Goal: Task Accomplishment & Management: Manage account settings

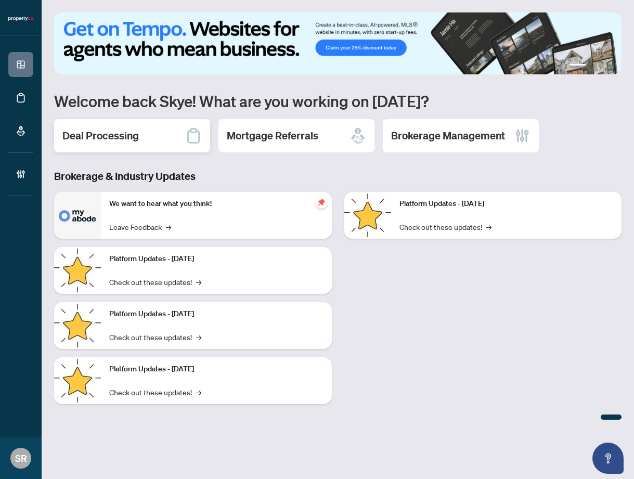
click at [122, 133] on h2 "Deal Processing" at bounding box center [100, 135] width 76 height 15
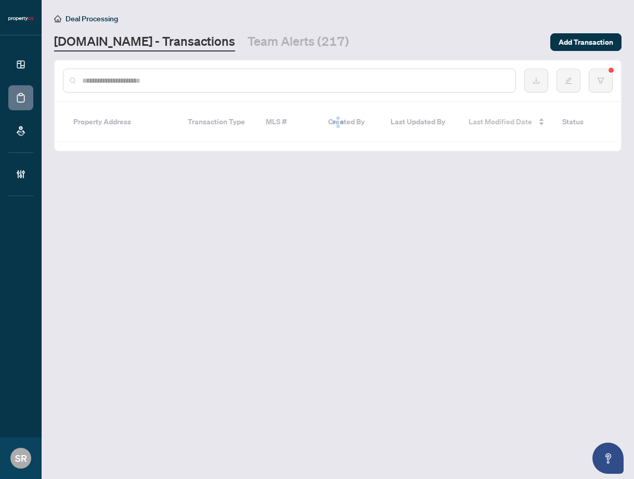
click at [136, 85] on input "text" at bounding box center [294, 80] width 425 height 11
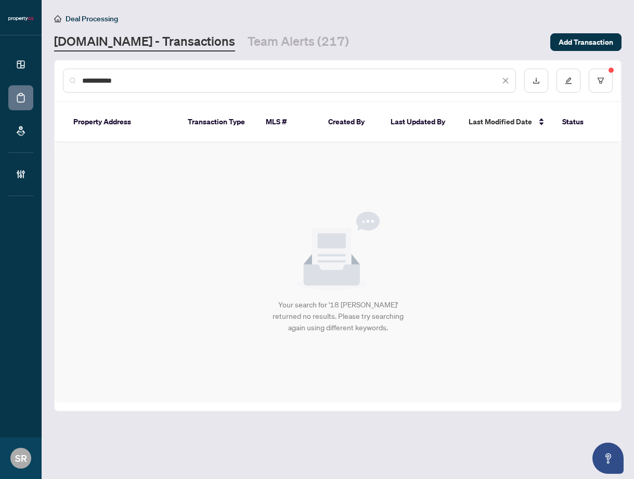
type input "**********"
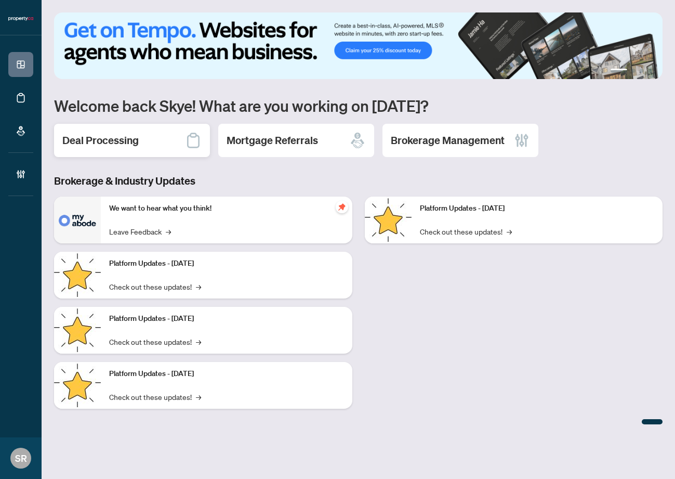
click at [137, 150] on div "Deal Processing" at bounding box center [132, 140] width 156 height 33
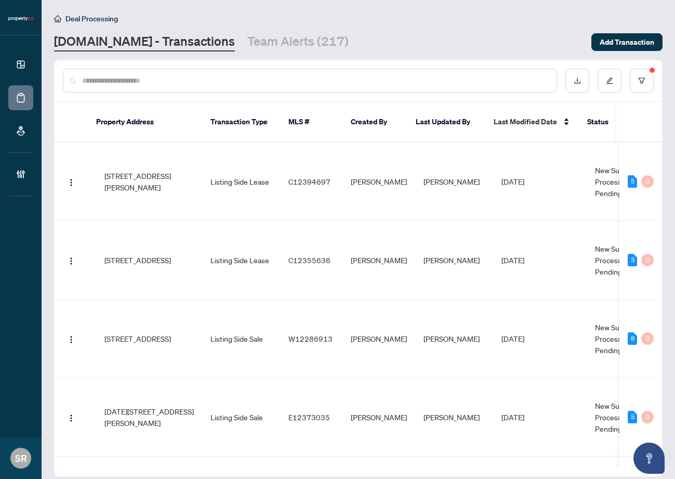
click at [146, 78] on input "text" at bounding box center [315, 80] width 466 height 11
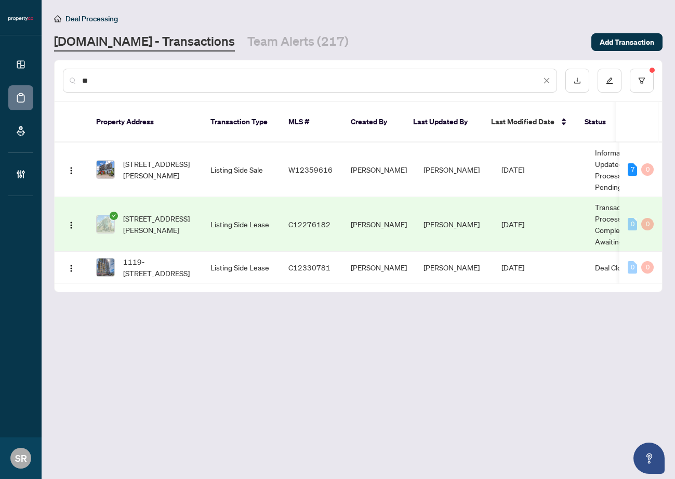
type input "*"
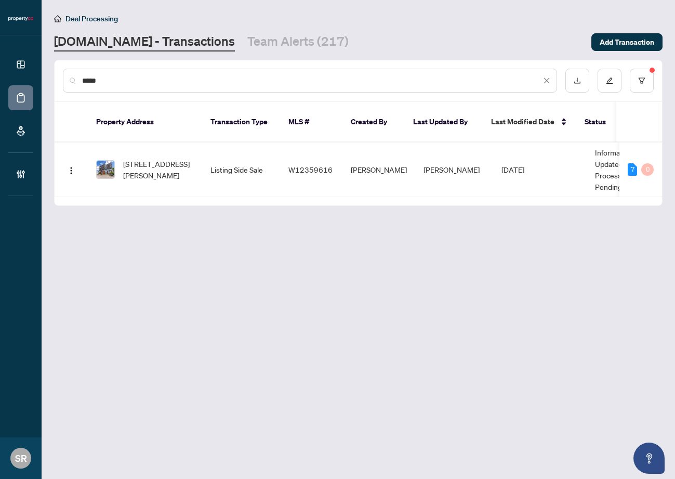
type input "*****"
click at [227, 78] on input "*****" at bounding box center [311, 80] width 459 height 11
click at [547, 82] on icon "close" at bounding box center [546, 80] width 7 height 7
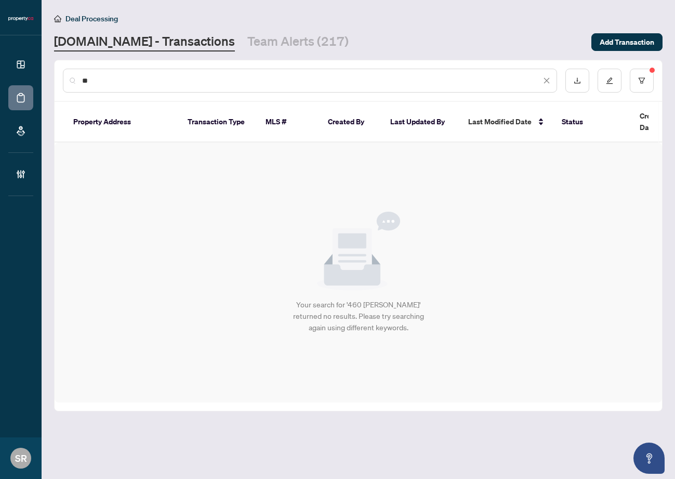
type input "*"
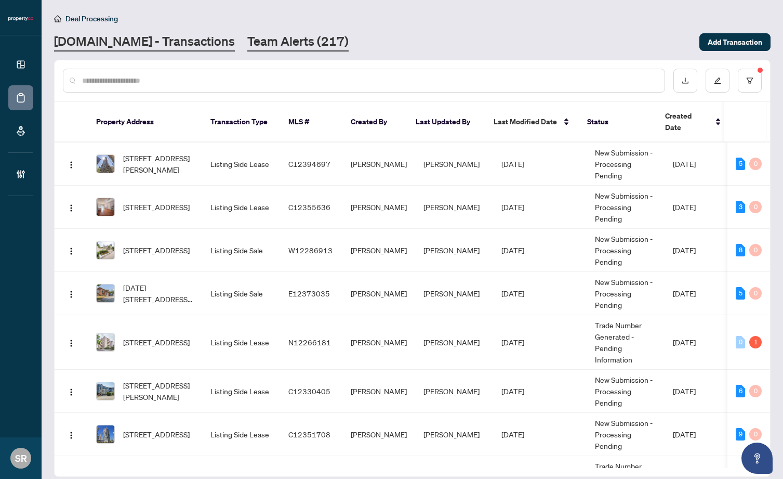
click at [255, 39] on link "Team Alerts (217)" at bounding box center [297, 42] width 101 height 19
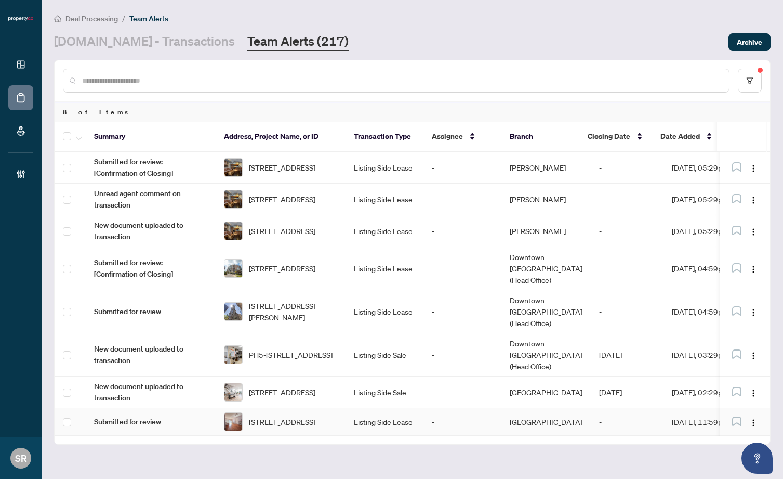
click at [490, 408] on td "-" at bounding box center [463, 422] width 78 height 28
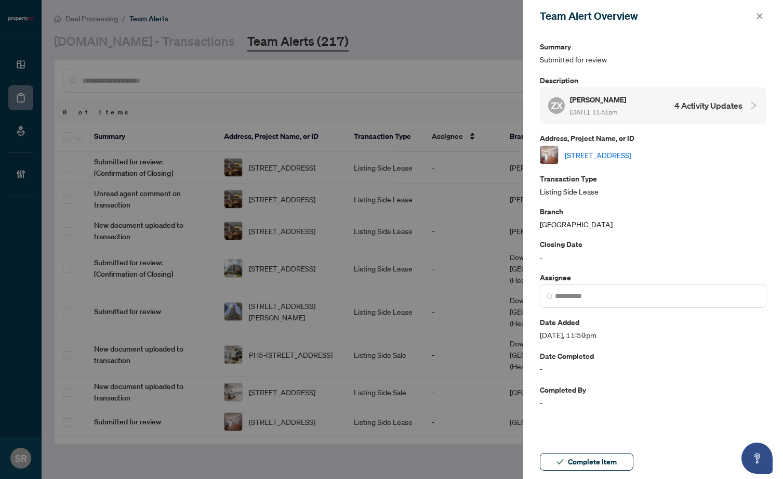
click at [615, 150] on link "[STREET_ADDRESS]" at bounding box center [598, 154] width 67 height 11
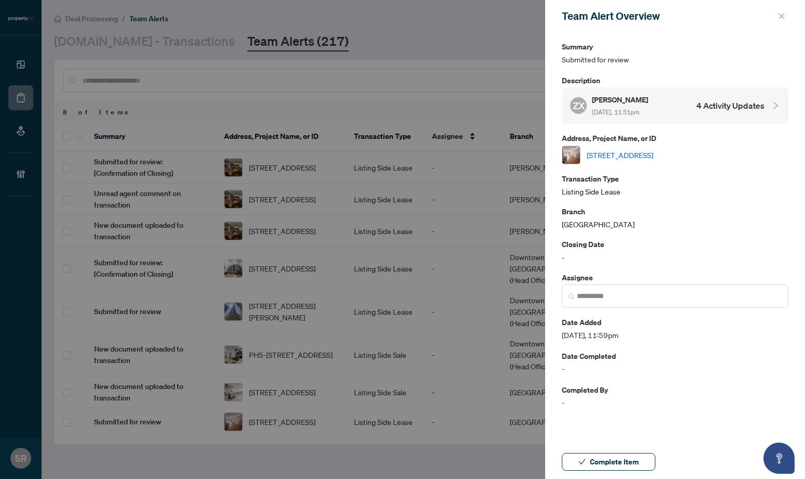
click at [675, 16] on icon "close" at bounding box center [782, 16] width 6 height 6
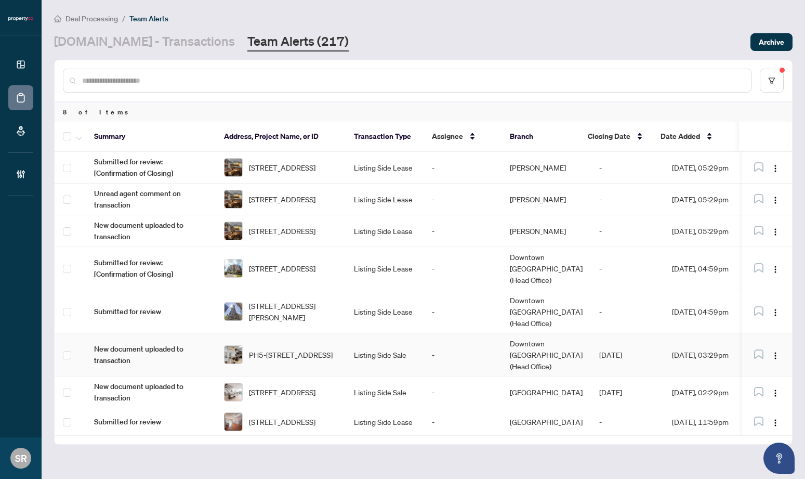
click at [464, 333] on td "-" at bounding box center [463, 354] width 78 height 43
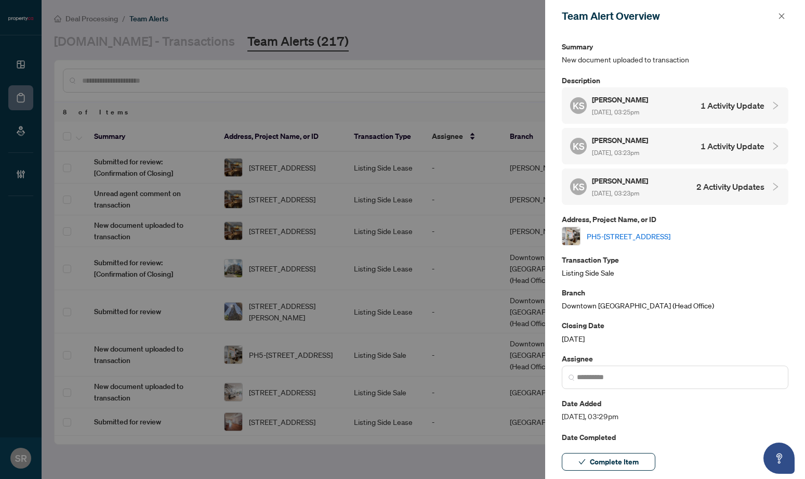
click at [598, 234] on link "PH5-1515 Lakeshore Rd, Mississauga, Ontario L5E 3E2, Canada" at bounding box center [629, 235] width 84 height 11
click at [675, 17] on icon "close" at bounding box center [781, 15] width 7 height 7
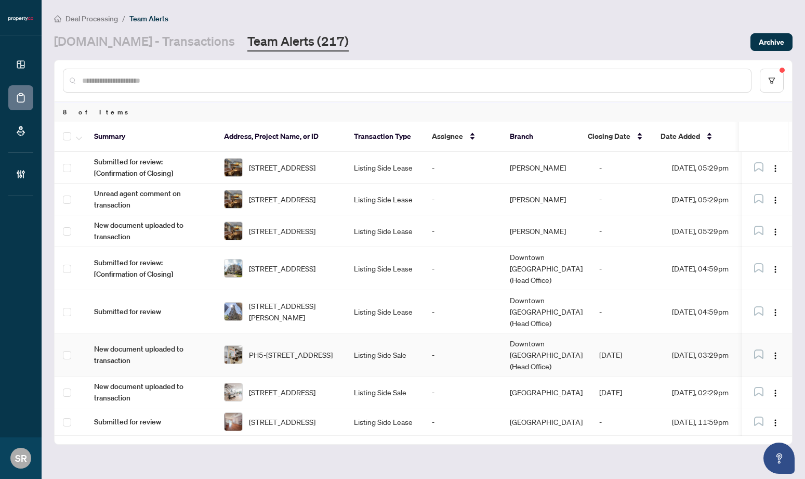
click at [464, 333] on td "-" at bounding box center [463, 354] width 78 height 43
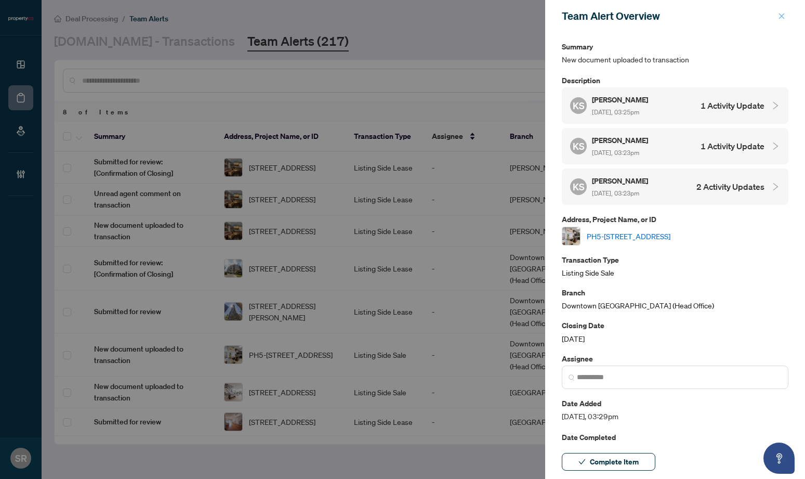
click at [675, 17] on icon "close" at bounding box center [781, 15] width 7 height 7
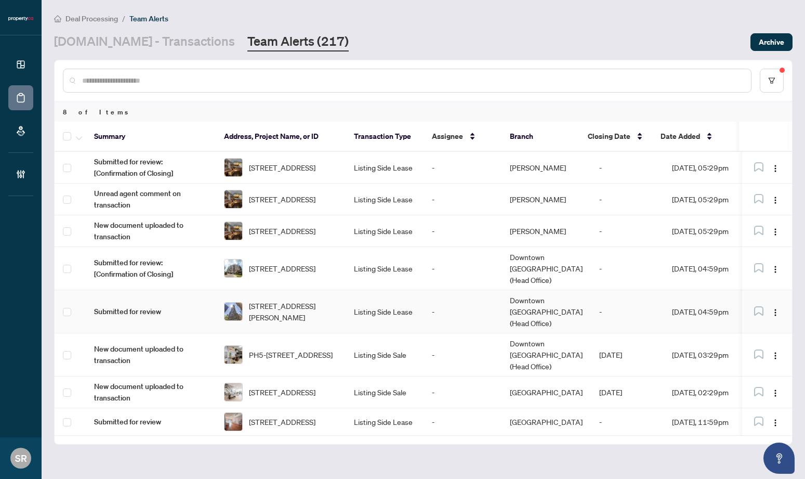
click at [425, 292] on td "-" at bounding box center [463, 311] width 78 height 43
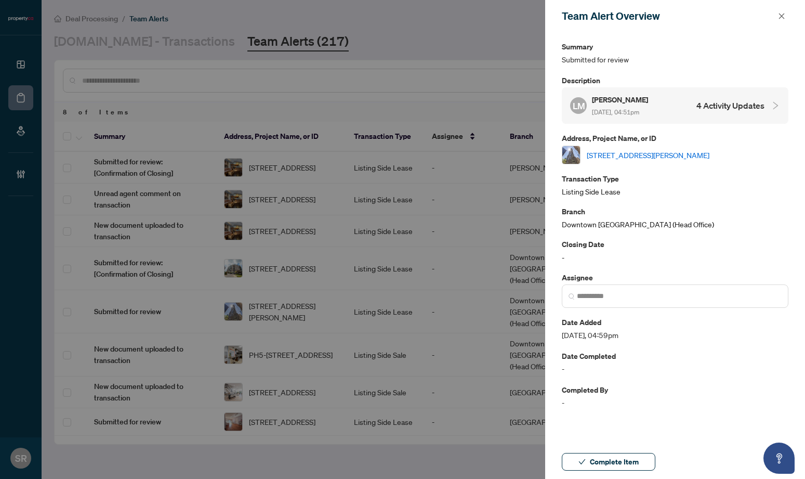
click at [634, 150] on link "5103-88 Scott St, Toronto, Ontario M5E 0A9, Canada" at bounding box center [648, 154] width 123 height 11
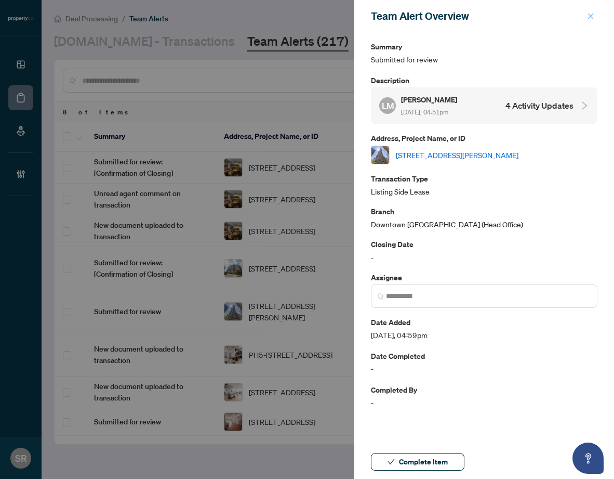
click at [591, 14] on icon "close" at bounding box center [590, 15] width 7 height 7
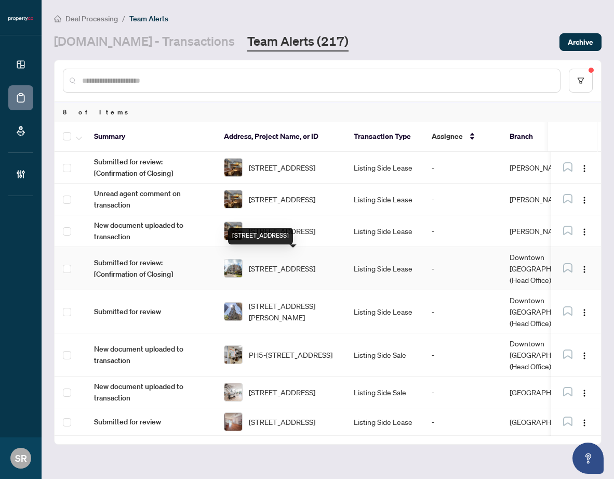
click at [315, 265] on span "607-350 Red Maple Rd, Richmond Hill, Ontario L4C 0T5, Canada" at bounding box center [282, 267] width 67 height 11
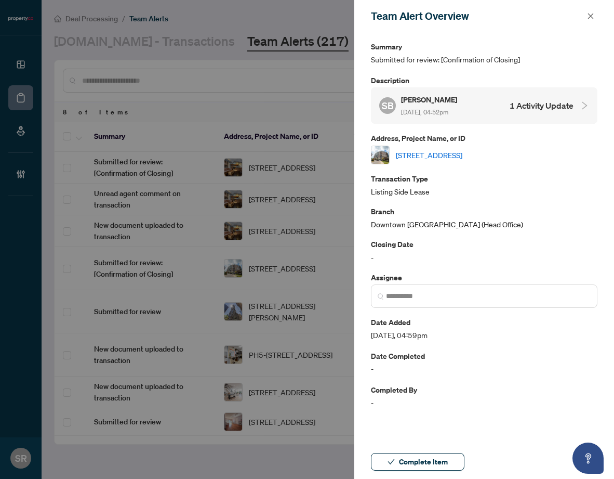
click at [463, 152] on link "607-350 Red Maple Rd, Richmond Hill, Ontario L4C 0T5, Canada" at bounding box center [429, 154] width 67 height 11
click at [586, 14] on button "button" at bounding box center [591, 16] width 14 height 12
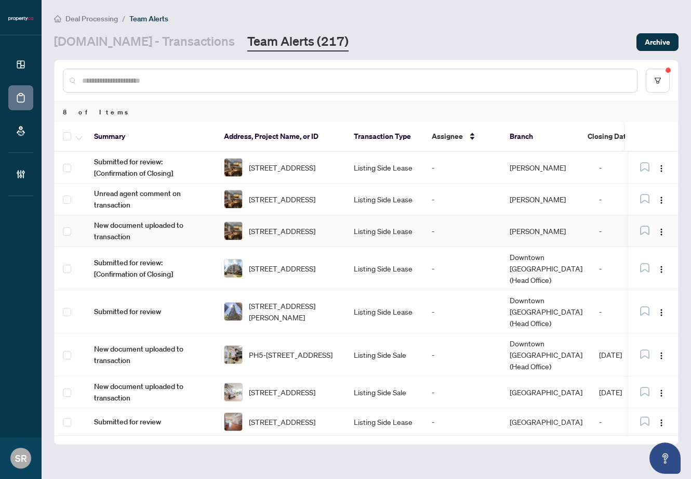
click at [452, 229] on td "-" at bounding box center [463, 231] width 78 height 32
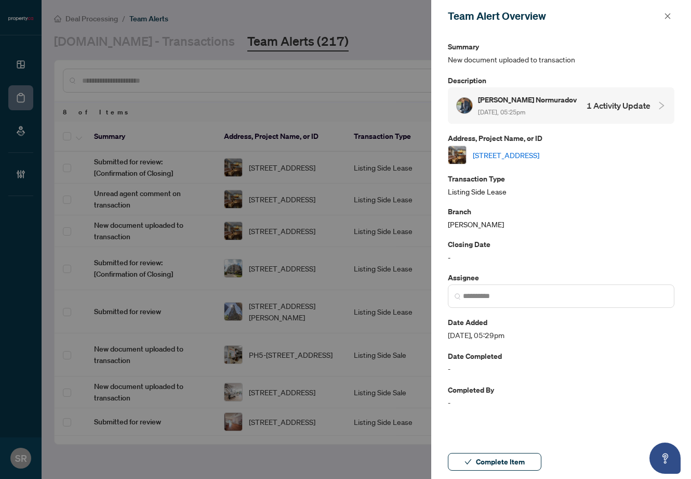
click at [578, 104] on div "Farrukh Normuradov Sep/19/2025, 05:25pm 1 Activity Update" at bounding box center [553, 106] width 194 height 24
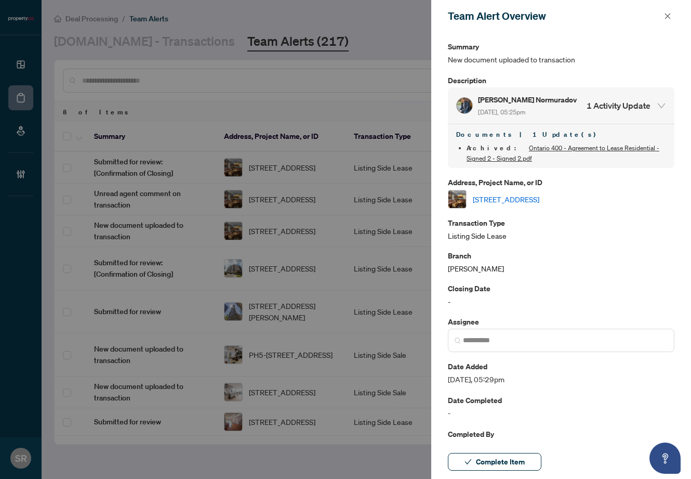
click at [539, 194] on link "[STREET_ADDRESS]" at bounding box center [506, 198] width 67 height 11
click at [668, 14] on icon "close" at bounding box center [667, 15] width 7 height 7
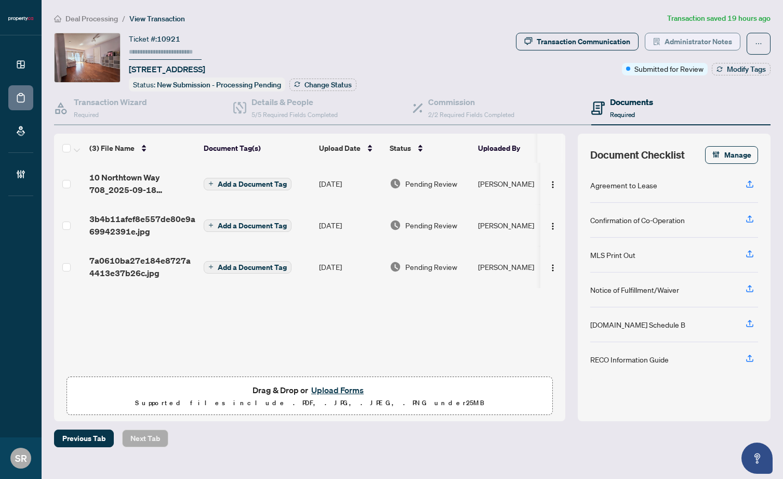
click at [723, 45] on span "Administrator Notes" at bounding box center [699, 41] width 68 height 17
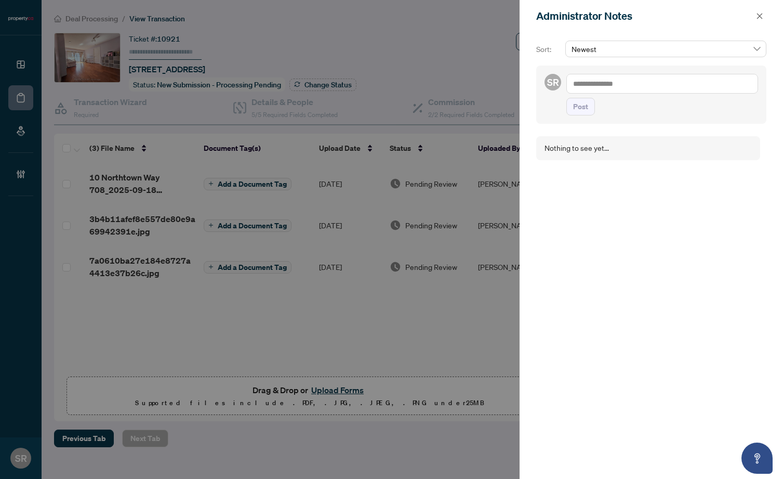
click at [427, 31] on div at bounding box center [391, 239] width 783 height 479
click at [759, 15] on icon "close" at bounding box center [759, 15] width 7 height 7
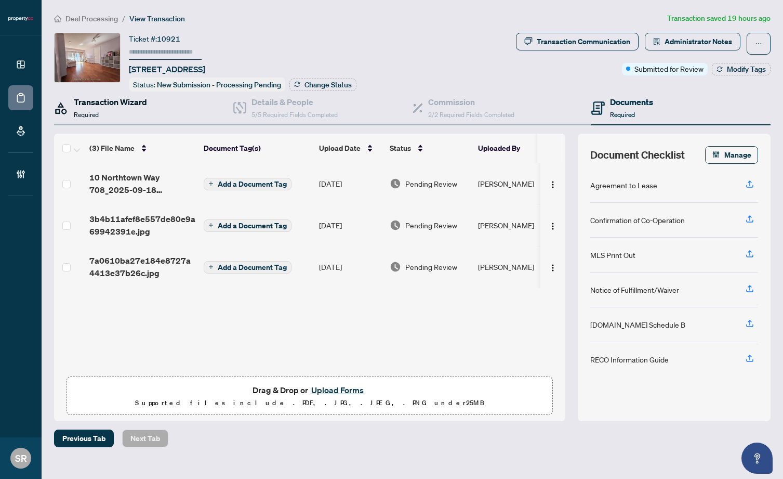
click at [122, 109] on div "Transaction Wizard Required" at bounding box center [110, 108] width 73 height 24
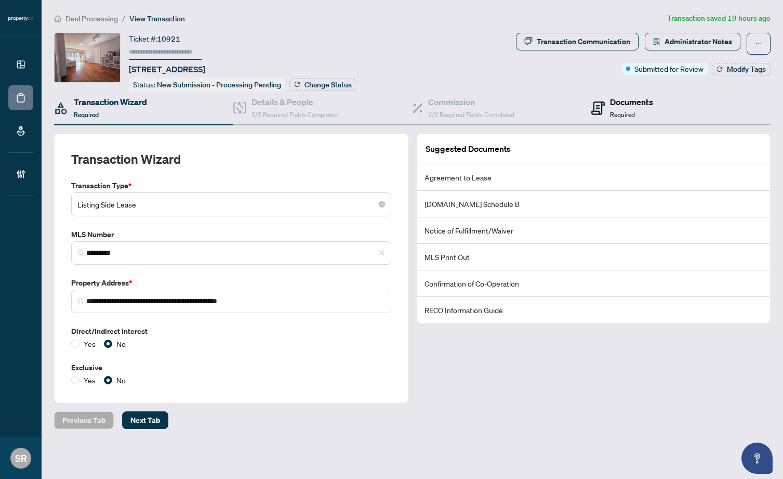
click at [627, 114] on span "Required" at bounding box center [622, 115] width 25 height 8
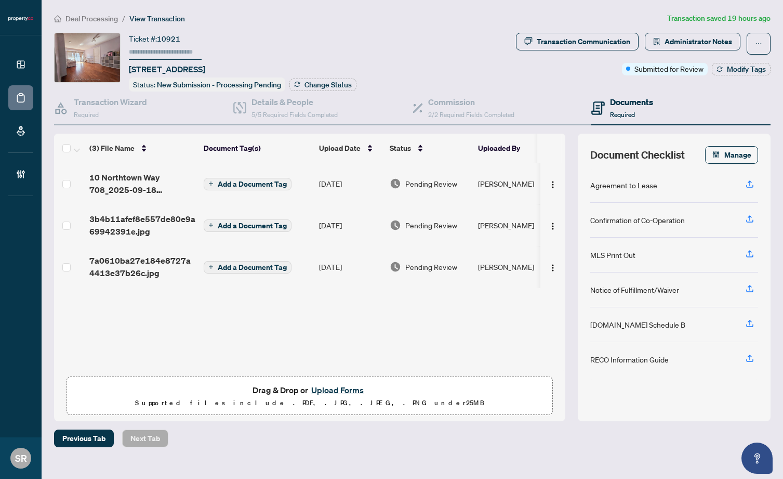
click at [372, 181] on td "[DATE]" at bounding box center [350, 184] width 71 height 42
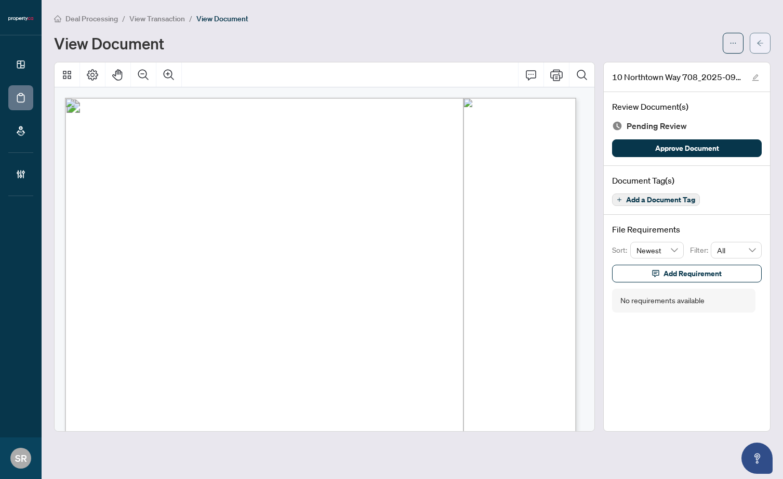
click at [766, 44] on button "button" at bounding box center [760, 43] width 21 height 21
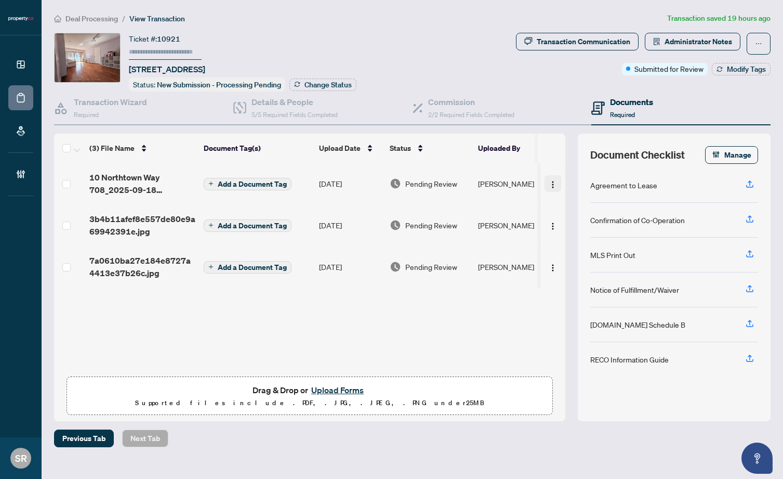
click at [549, 180] on img "button" at bounding box center [553, 184] width 8 height 8
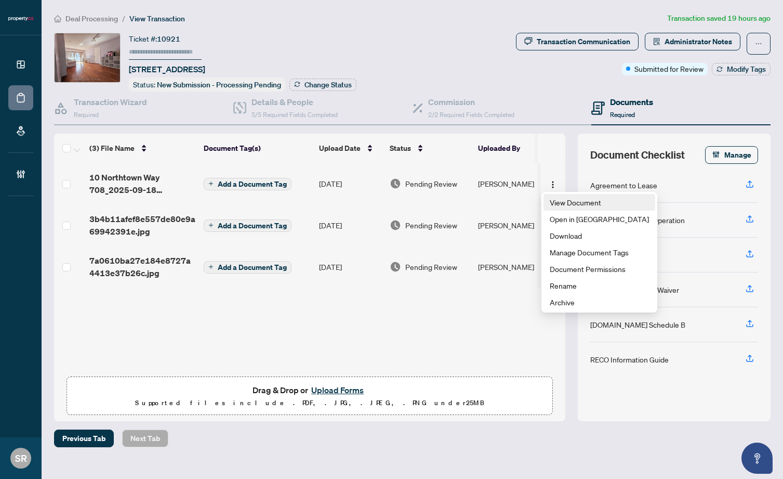
click at [582, 200] on span "View Document" at bounding box center [599, 201] width 99 height 11
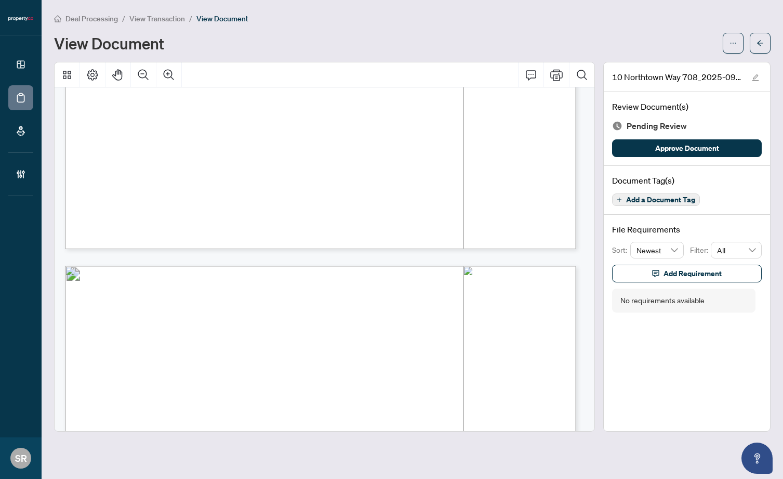
scroll to position [5939, 0]
click at [665, 196] on span "Add a Document Tag" at bounding box center [660, 199] width 69 height 7
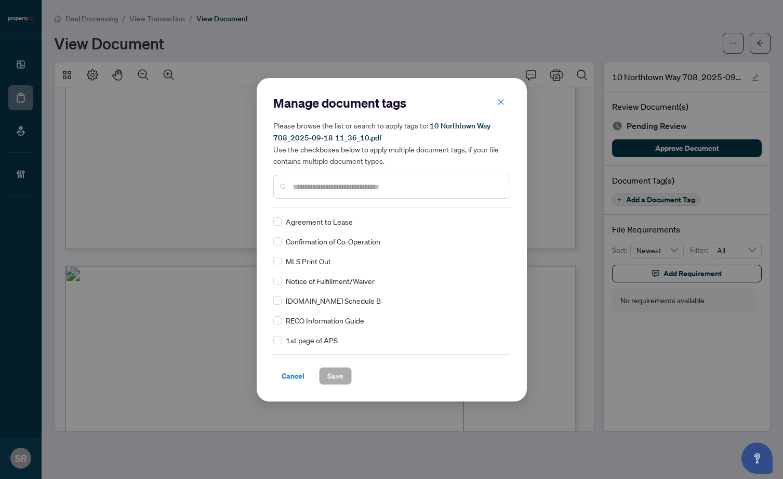
click at [379, 185] on input "text" at bounding box center [397, 186] width 209 height 11
click at [347, 190] on input "text" at bounding box center [397, 186] width 209 height 11
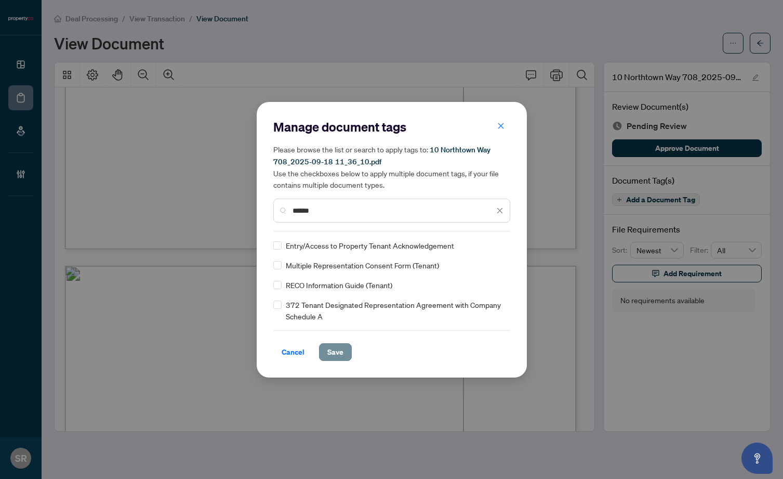
type input "******"
click at [338, 353] on span "Save" at bounding box center [335, 352] width 16 height 17
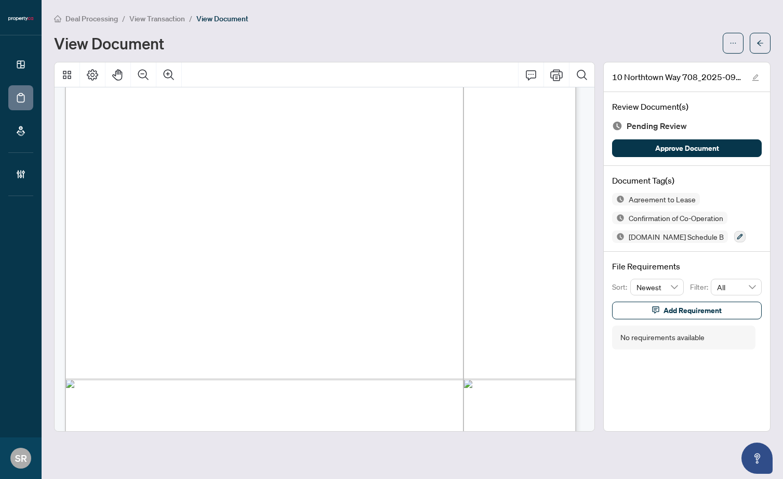
scroll to position [14250, 0]
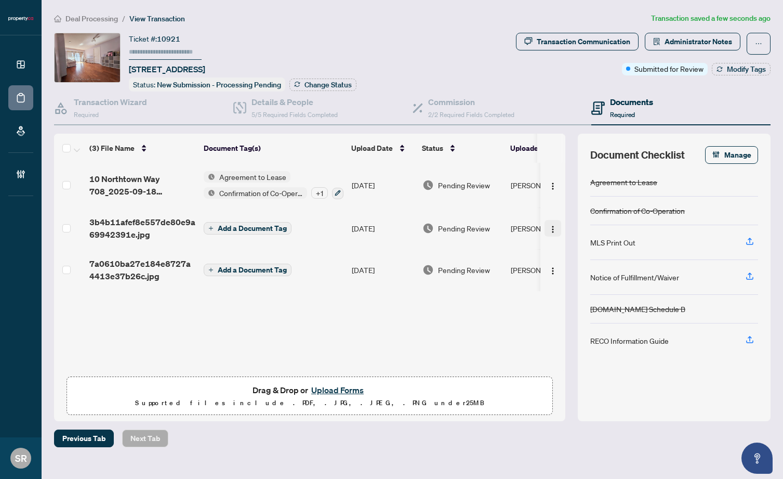
click at [550, 225] on img "button" at bounding box center [553, 229] width 8 height 8
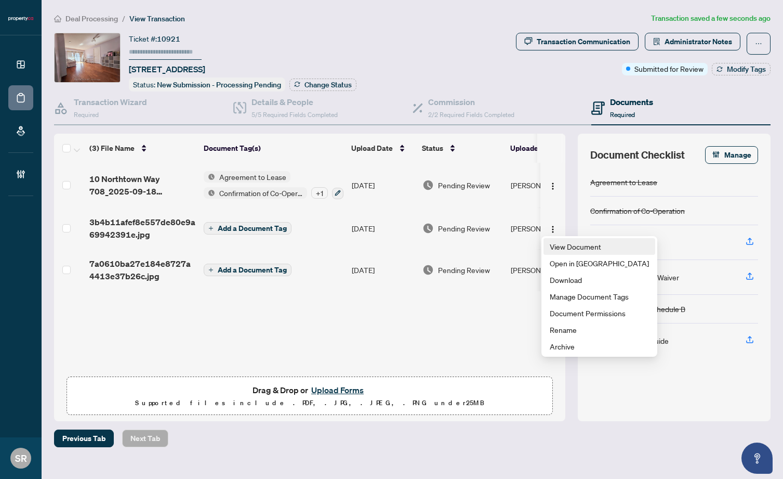
click at [560, 248] on span "View Document" at bounding box center [599, 246] width 99 height 11
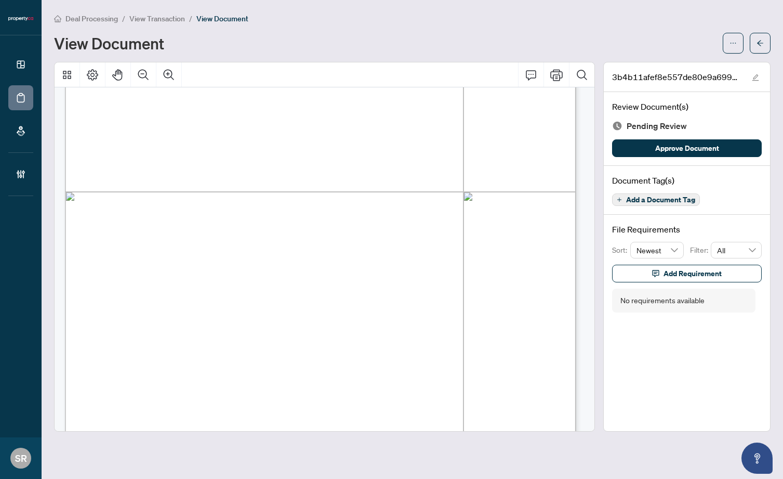
scroll to position [380, 0]
click at [645, 196] on span "Add a Document Tag" at bounding box center [660, 199] width 69 height 7
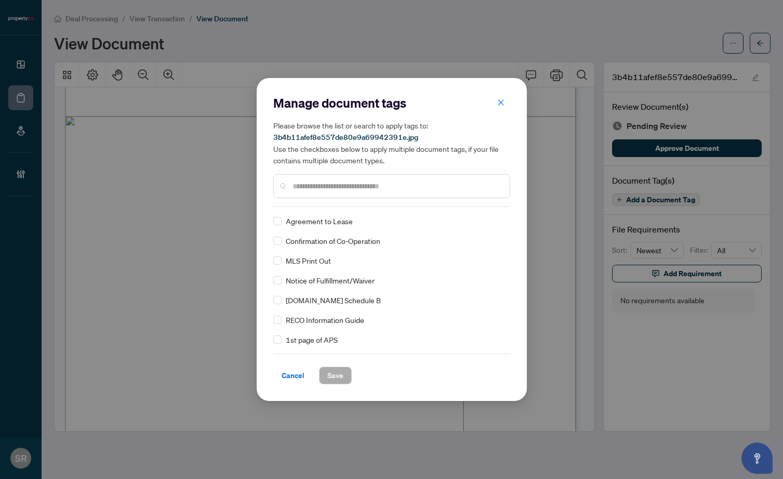
click at [313, 188] on input "text" at bounding box center [397, 185] width 209 height 11
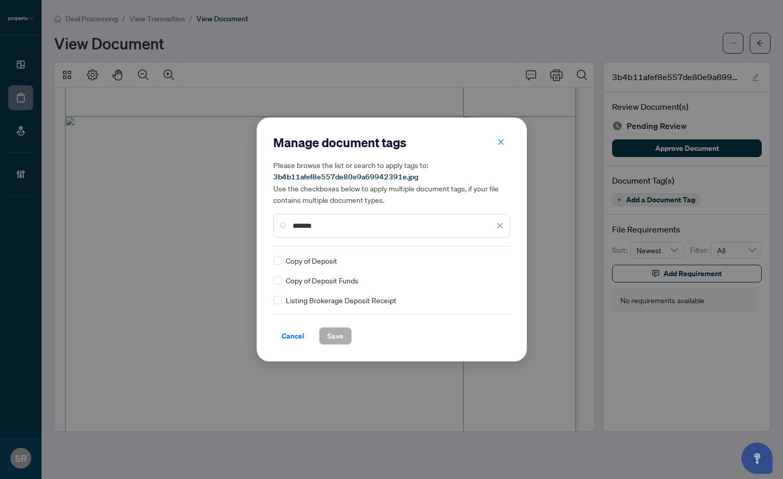
type input "*******"
click at [324, 281] on span "Copy of Deposit Funds" at bounding box center [322, 279] width 73 height 11
click at [338, 333] on span "Save" at bounding box center [335, 335] width 16 height 17
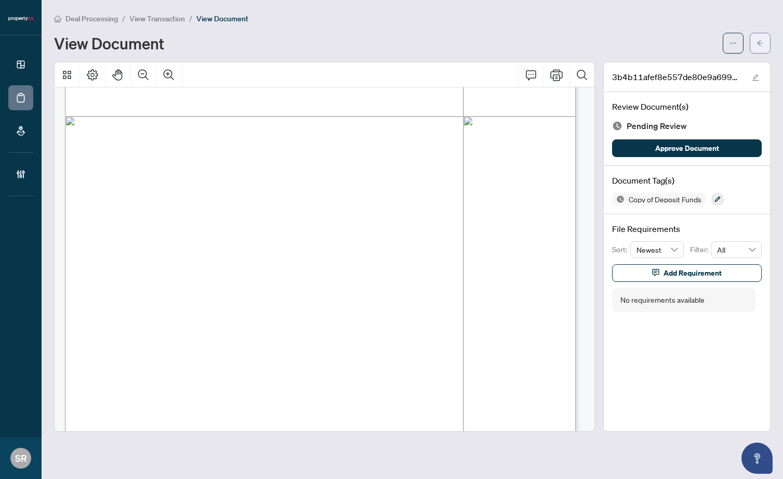
click at [765, 39] on button "button" at bounding box center [760, 43] width 21 height 21
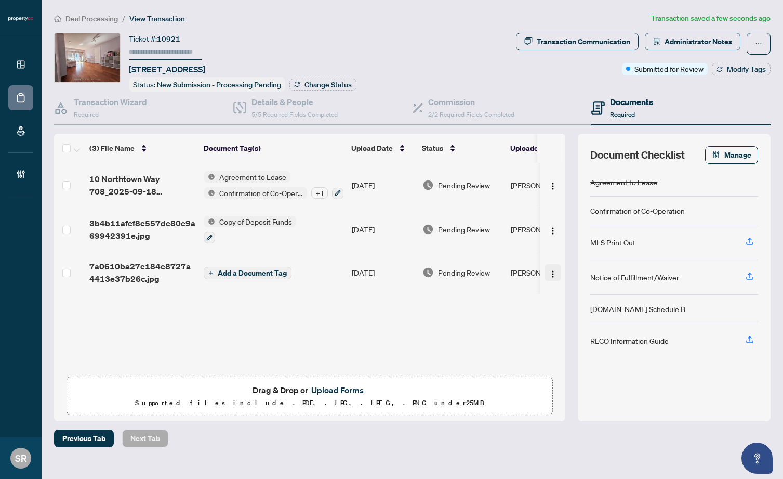
click at [549, 270] on img "button" at bounding box center [553, 274] width 8 height 8
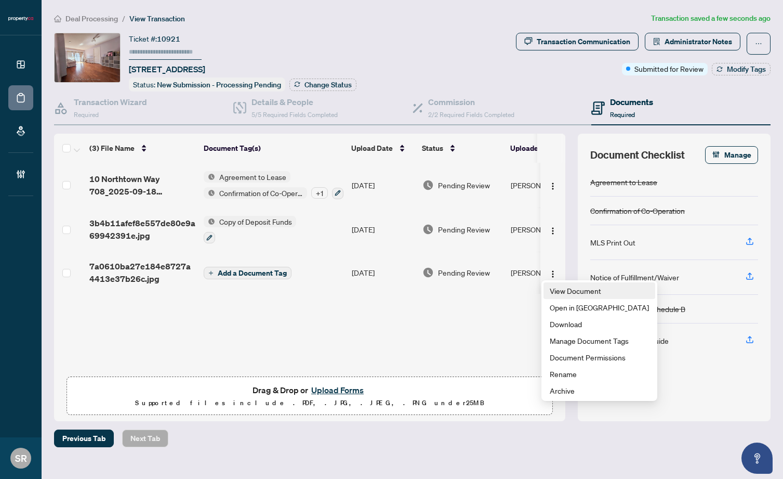
click at [562, 291] on span "View Document" at bounding box center [599, 290] width 99 height 11
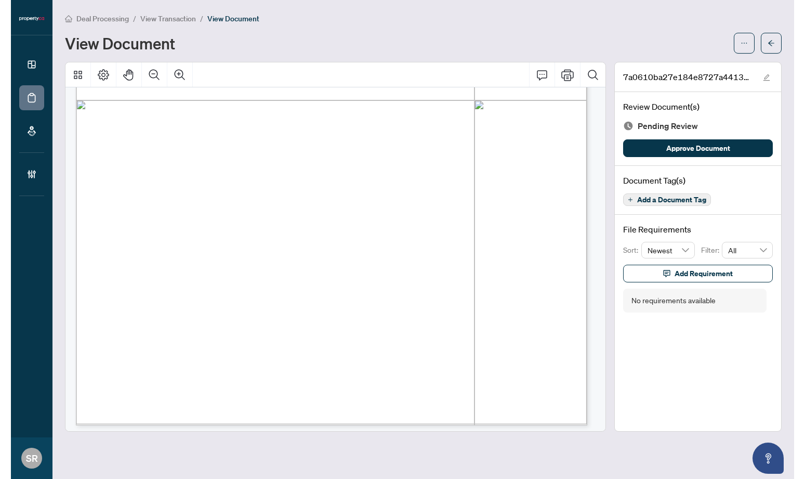
scroll to position [400, 0]
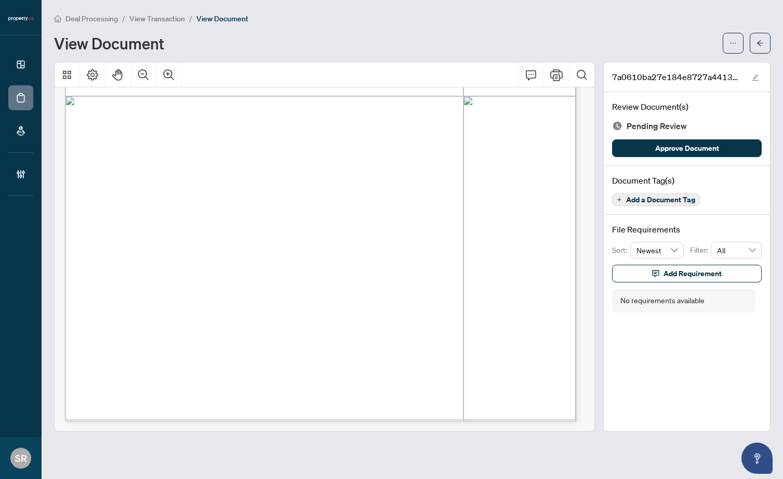
click at [657, 198] on span "Add a Document Tag" at bounding box center [660, 199] width 69 height 7
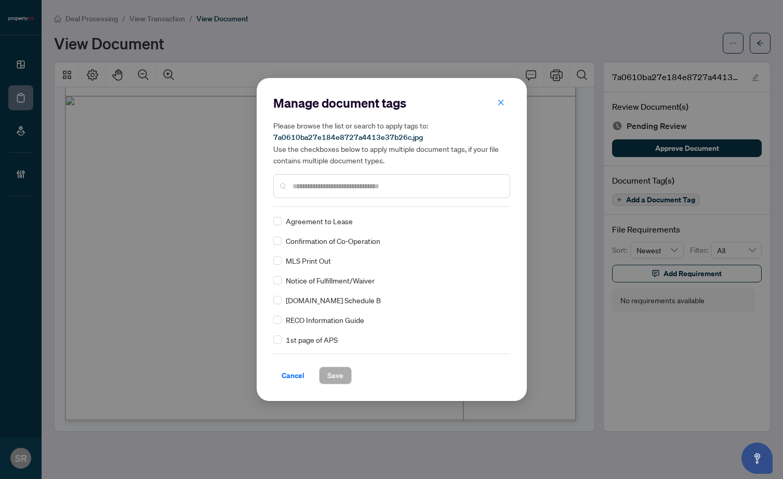
click at [409, 190] on input "text" at bounding box center [397, 185] width 209 height 11
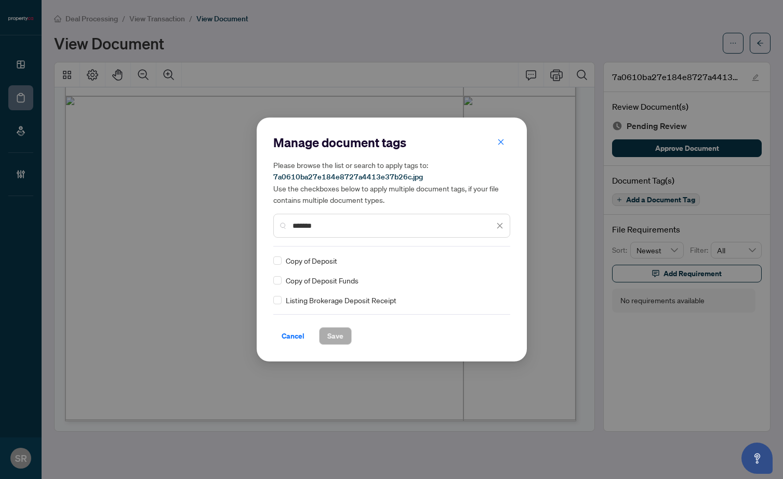
type input "*******"
click at [318, 278] on span "Copy of Deposit Funds" at bounding box center [322, 279] width 73 height 11
click at [341, 336] on span "Save" at bounding box center [335, 335] width 16 height 17
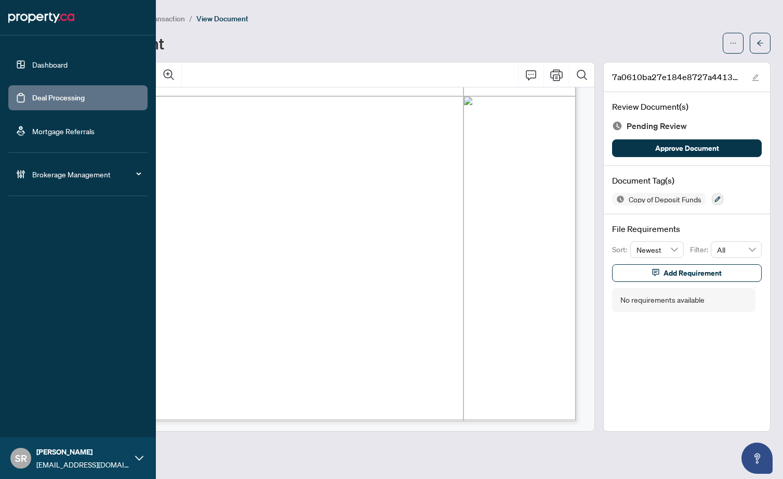
click at [52, 94] on link "Deal Processing" at bounding box center [58, 97] width 52 height 9
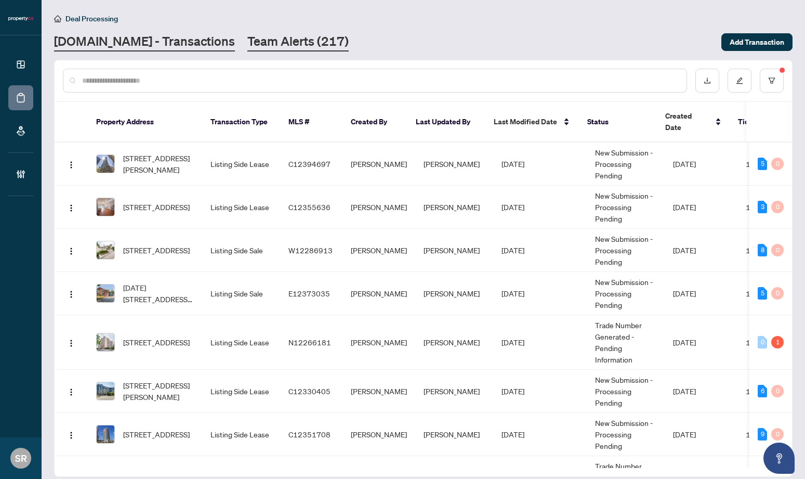
click at [275, 39] on link "Team Alerts (217)" at bounding box center [297, 42] width 101 height 19
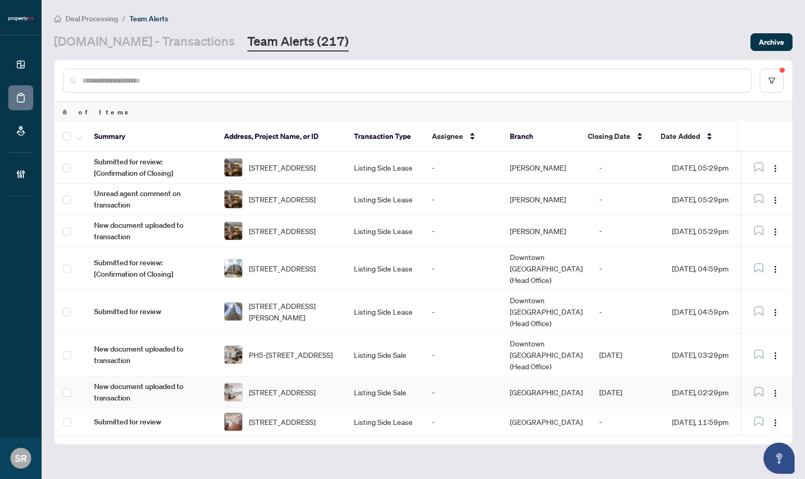
click at [449, 376] on td "-" at bounding box center [463, 392] width 78 height 32
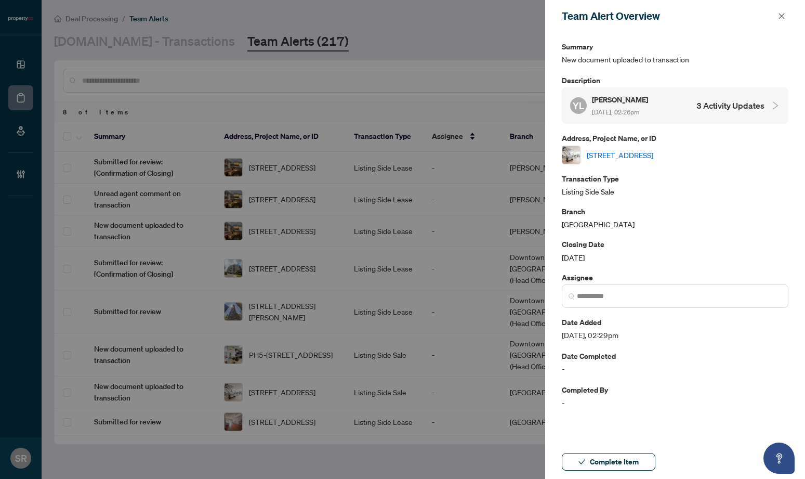
click at [653, 155] on link "5-300 Avenue Rd, Toronto, Ontario M4V 2H1, Canada" at bounding box center [620, 154] width 67 height 11
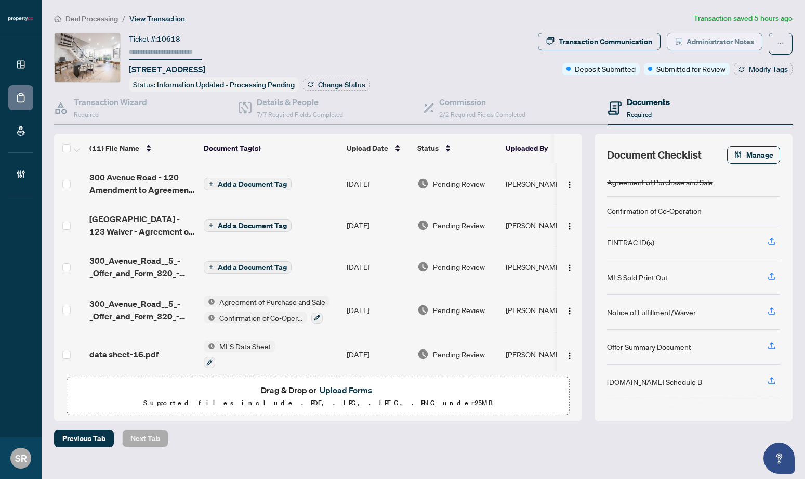
click at [712, 37] on span "Administrator Notes" at bounding box center [721, 41] width 68 height 17
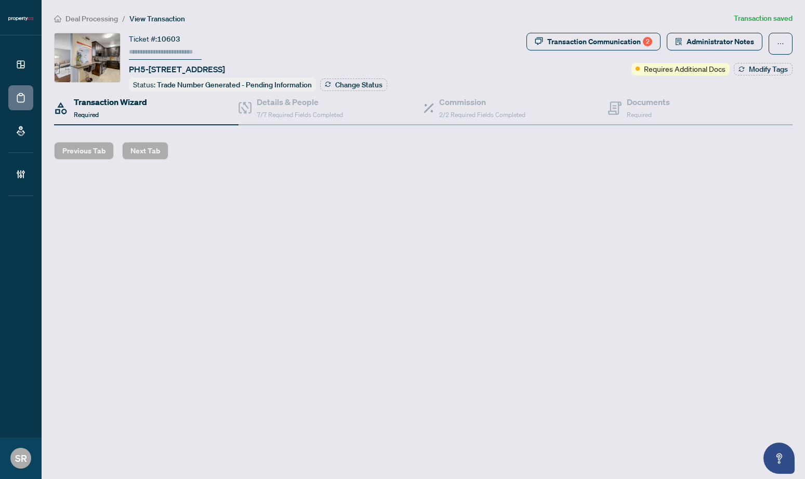
type input "******"
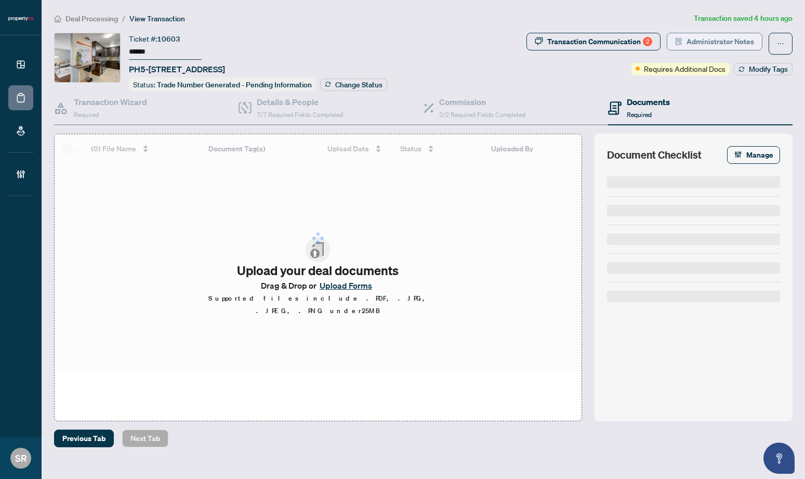
click at [724, 41] on span "Administrator Notes" at bounding box center [721, 41] width 68 height 17
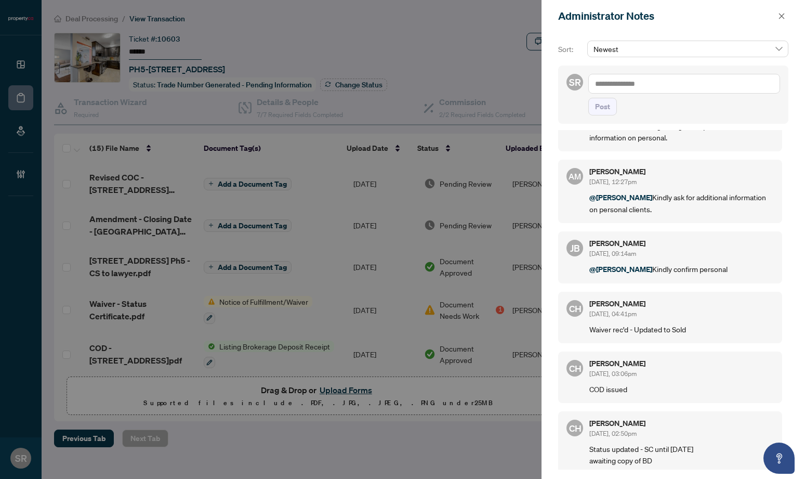
scroll to position [48, 0]
click at [783, 15] on icon "close" at bounding box center [782, 16] width 6 height 6
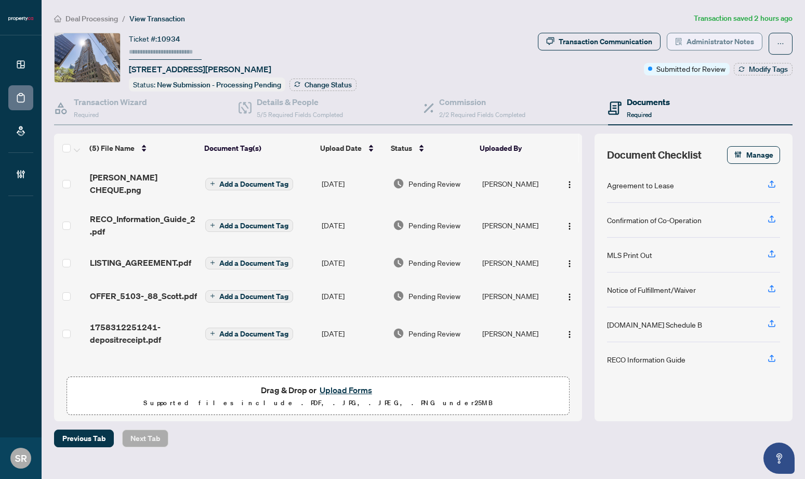
click at [709, 35] on span "Administrator Notes" at bounding box center [721, 41] width 68 height 17
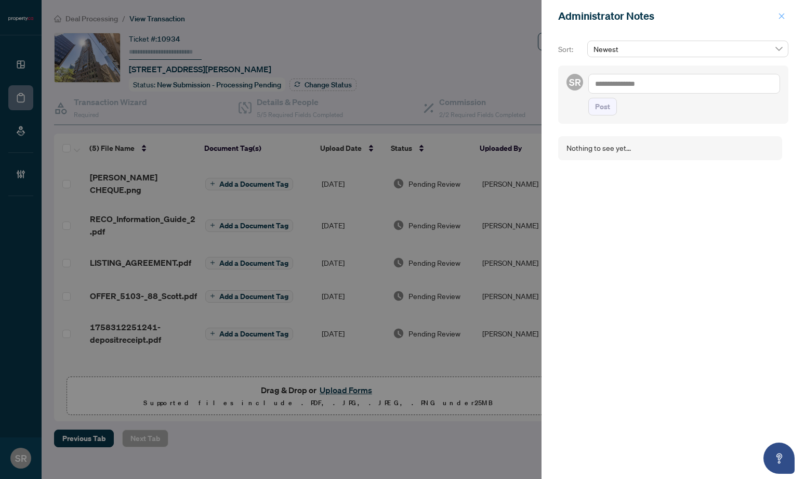
click at [778, 11] on span "button" at bounding box center [781, 16] width 7 height 17
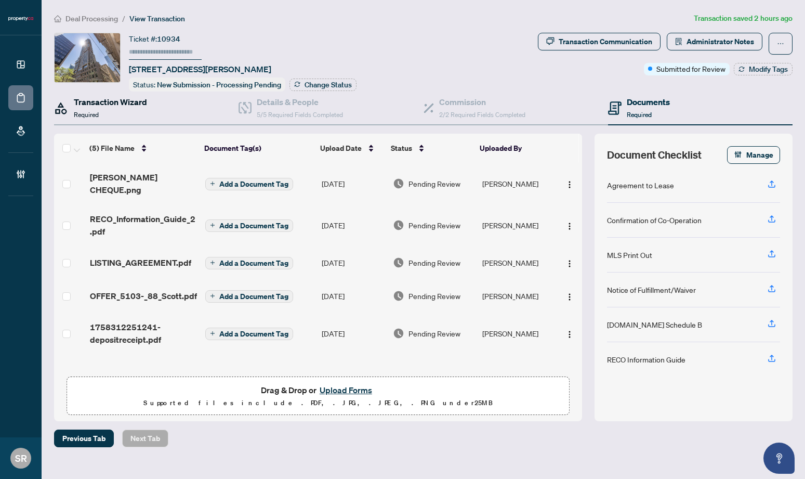
click at [102, 104] on h4 "Transaction Wizard" at bounding box center [110, 102] width 73 height 12
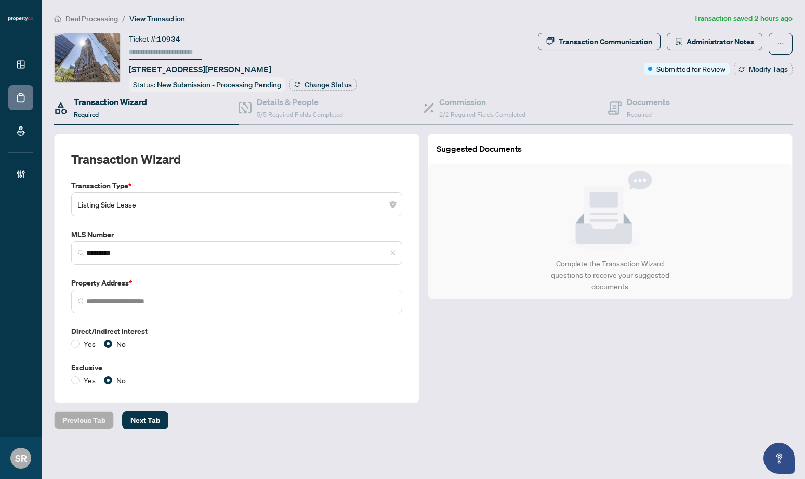
type input "**********"
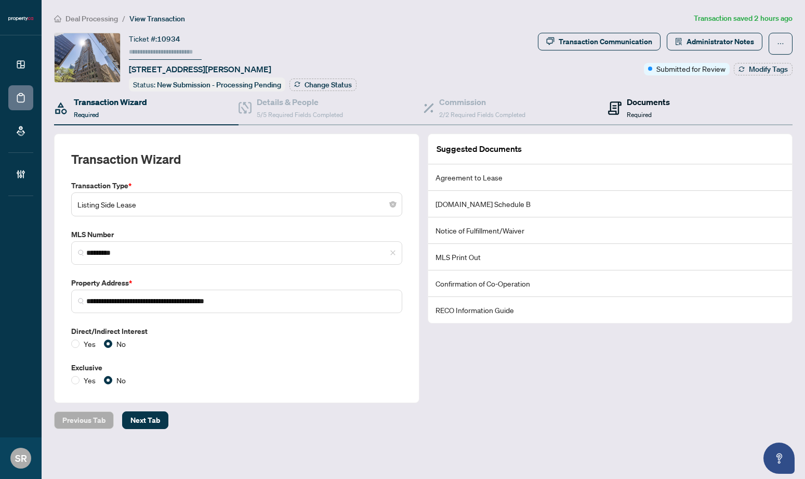
click at [631, 101] on h4 "Documents" at bounding box center [648, 102] width 43 height 12
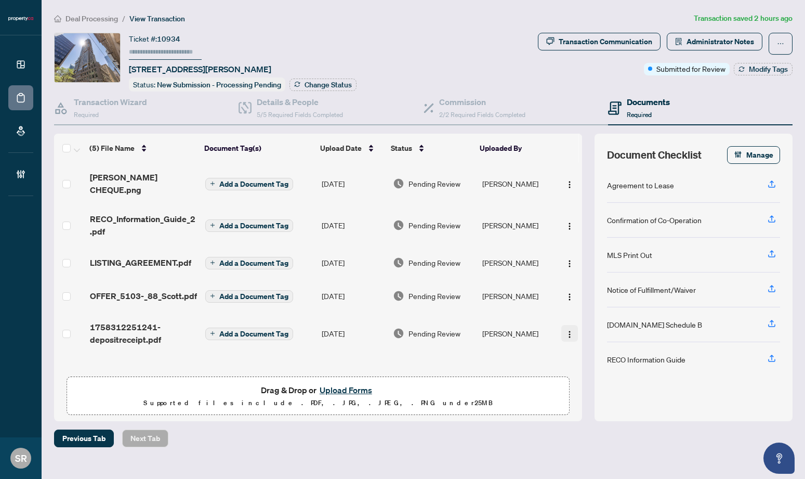
click at [565, 330] on img "button" at bounding box center [569, 334] width 8 height 8
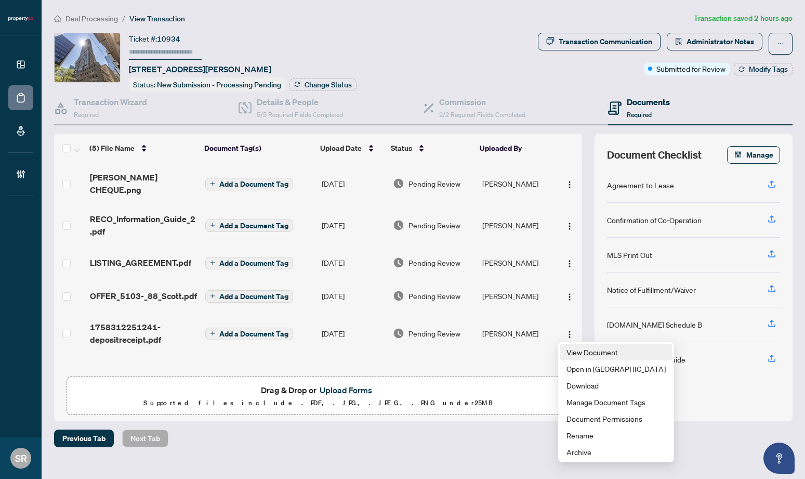
click at [595, 350] on span "View Document" at bounding box center [616, 351] width 99 height 11
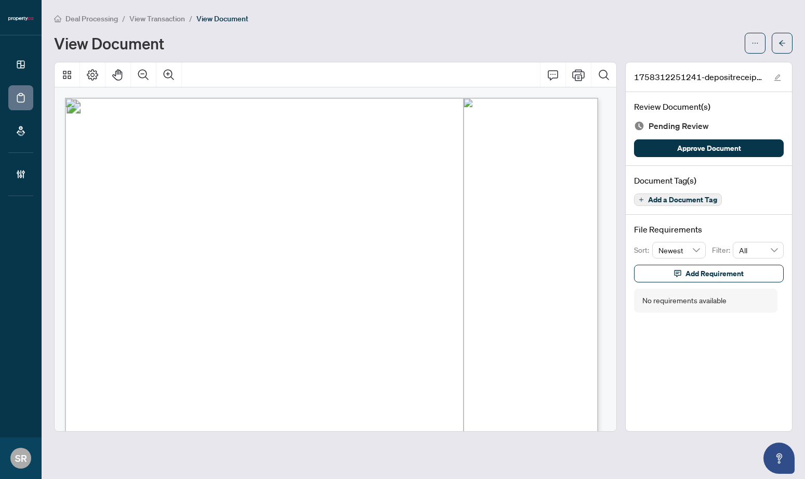
click at [788, 39] on button "button" at bounding box center [782, 43] width 21 height 21
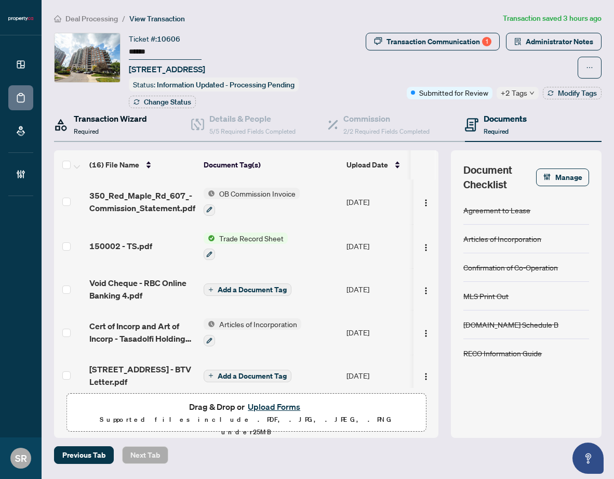
click at [123, 136] on div "Transaction Wizard Required" at bounding box center [110, 124] width 73 height 24
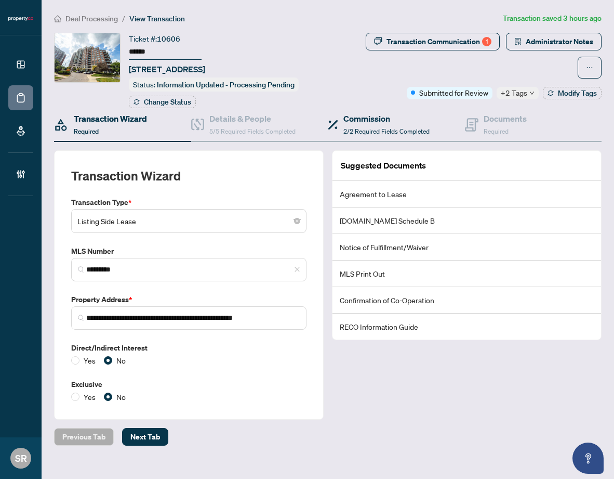
click at [464, 134] on div "Commission 2/2 Required Fields Completed" at bounding box center [396, 125] width 137 height 34
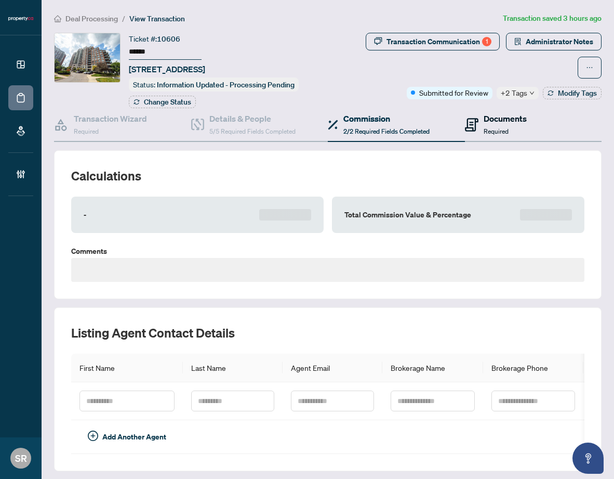
drag, startPoint x: 477, startPoint y: 135, endPoint x: 508, endPoint y: 146, distance: 33.2
click at [477, 135] on div "Documents Required" at bounding box center [496, 124] width 62 height 24
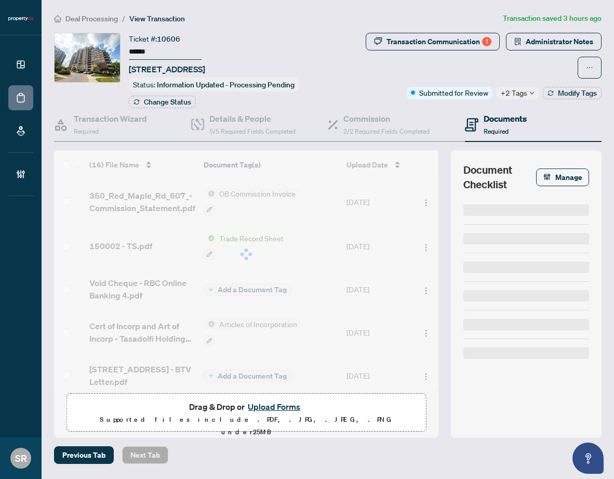
click at [504, 137] on div "Documents Required" at bounding box center [505, 124] width 43 height 24
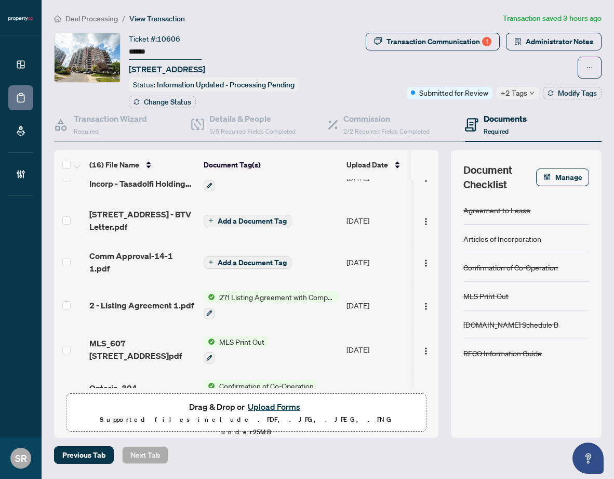
scroll to position [306, 0]
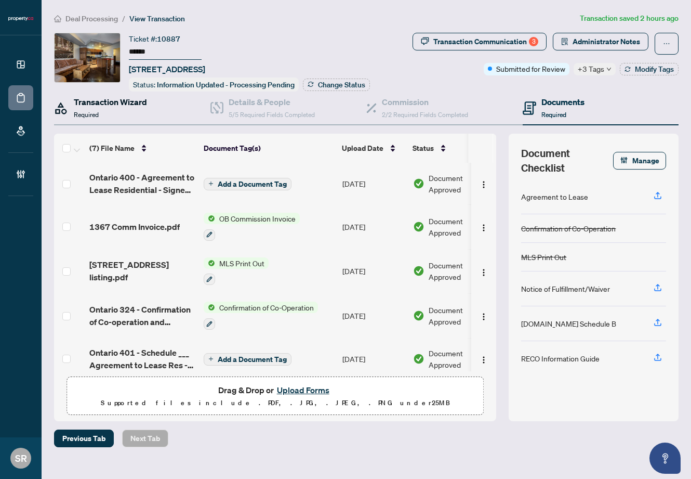
drag, startPoint x: 141, startPoint y: 109, endPoint x: 153, endPoint y: 109, distance: 12.5
click at [141, 109] on div "Transaction Wizard Required" at bounding box center [110, 108] width 73 height 24
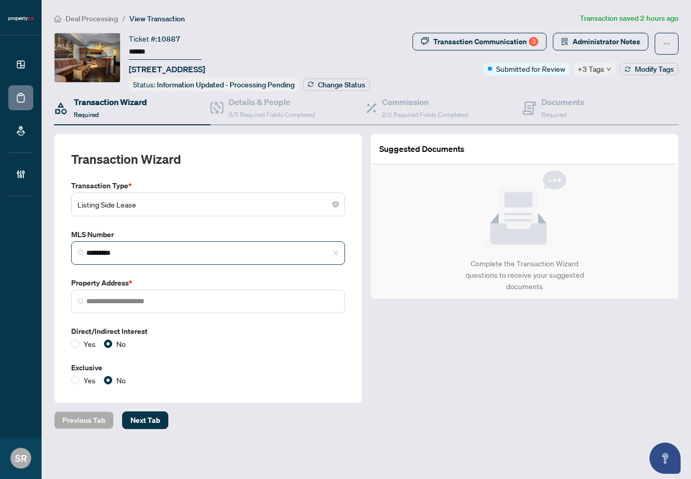
type input "**********"
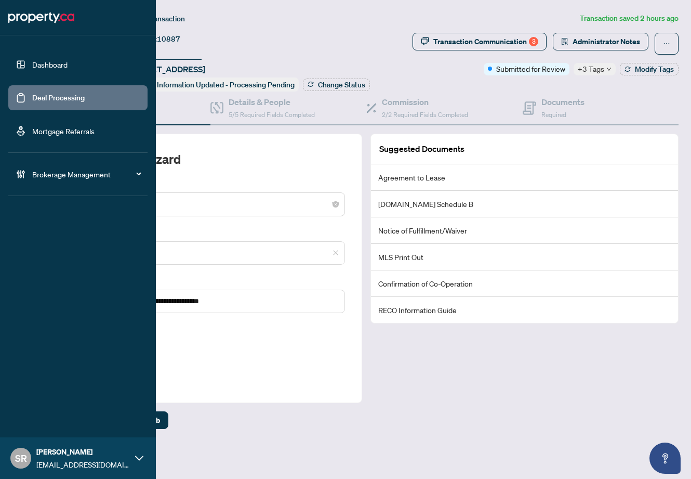
click at [65, 97] on link "Deal Processing" at bounding box center [58, 97] width 52 height 9
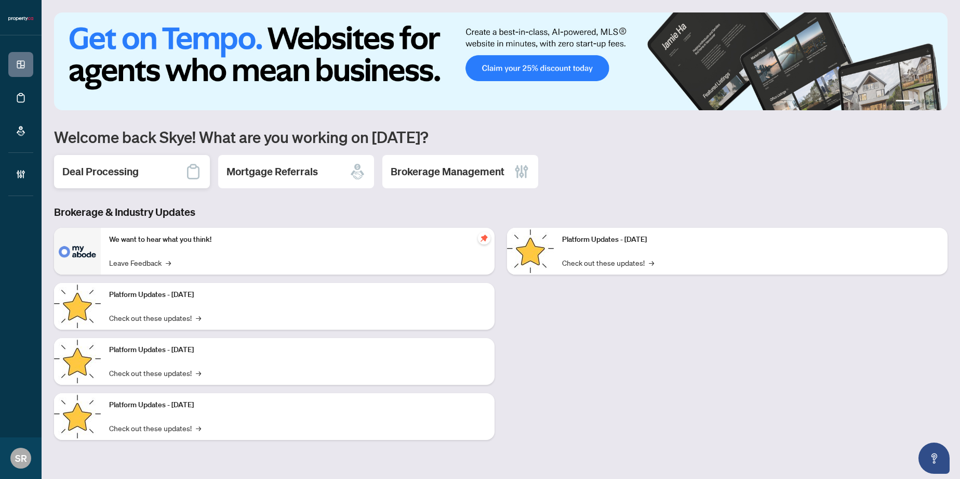
click at [156, 171] on div "Deal Processing" at bounding box center [132, 171] width 156 height 33
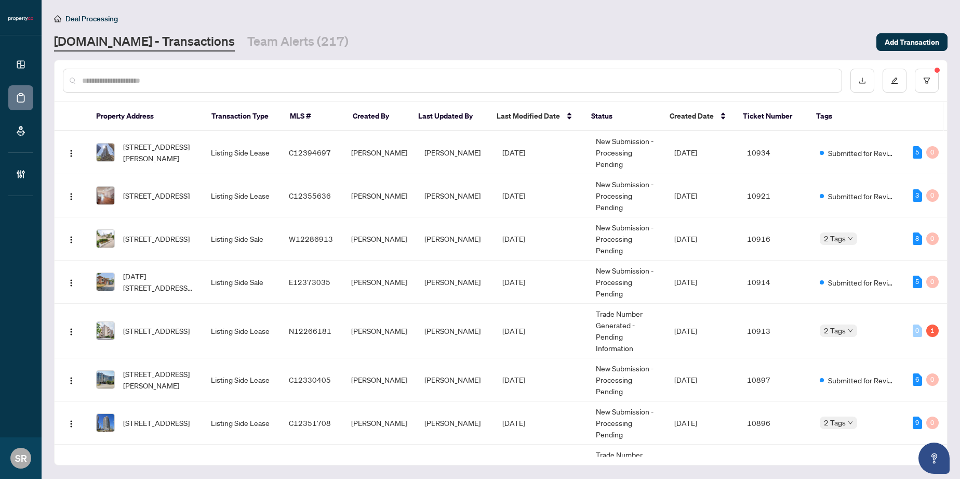
click at [226, 82] on input "text" at bounding box center [458, 80] width 752 height 11
paste input "*********"
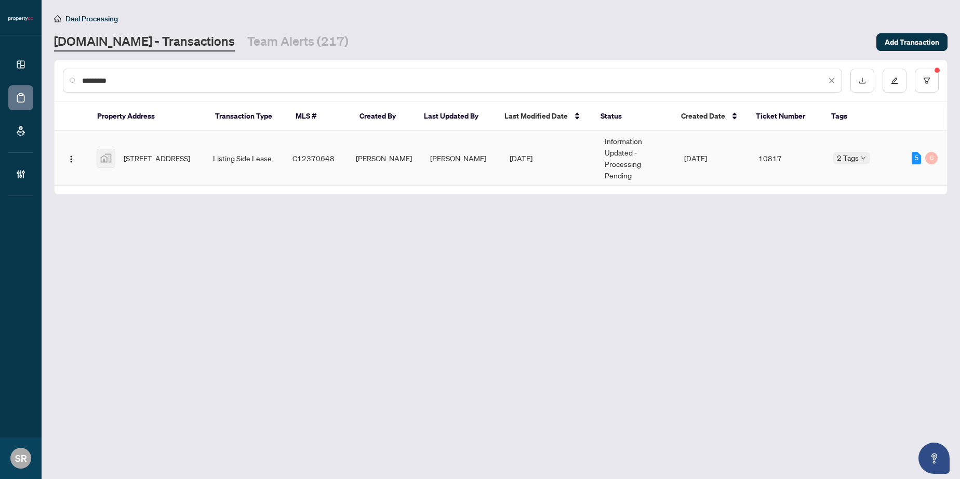
type input "*********"
click at [502, 161] on td "[DATE]" at bounding box center [549, 158] width 95 height 55
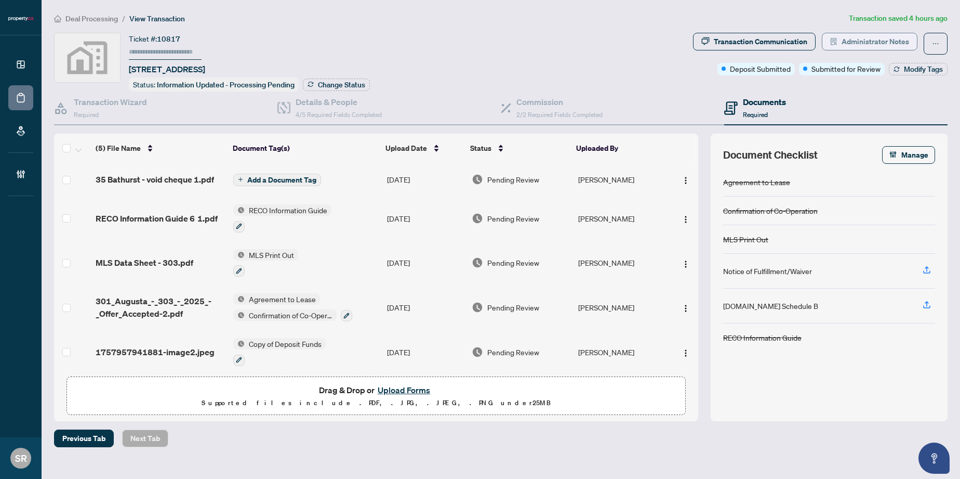
click at [850, 41] on span "Administrator Notes" at bounding box center [876, 41] width 68 height 17
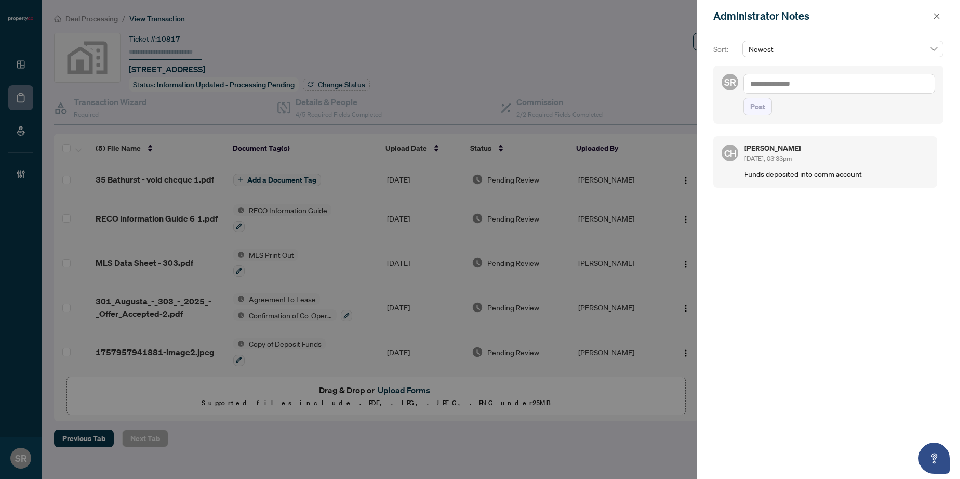
drag, startPoint x: 626, startPoint y: 64, endPoint x: 574, endPoint y: 73, distance: 53.2
click at [626, 64] on div at bounding box center [480, 239] width 960 height 479
click at [934, 14] on icon "close" at bounding box center [937, 16] width 6 height 6
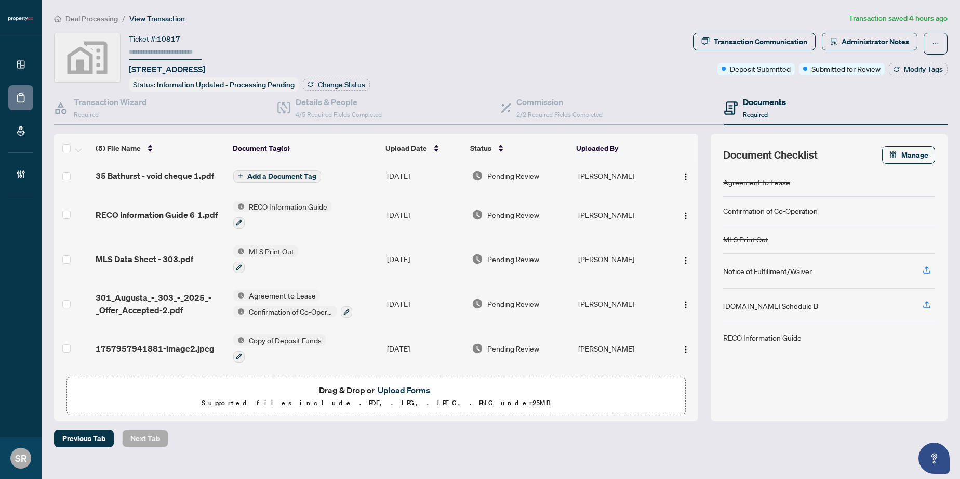
scroll to position [5, 0]
